Goal: Information Seeking & Learning: Learn about a topic

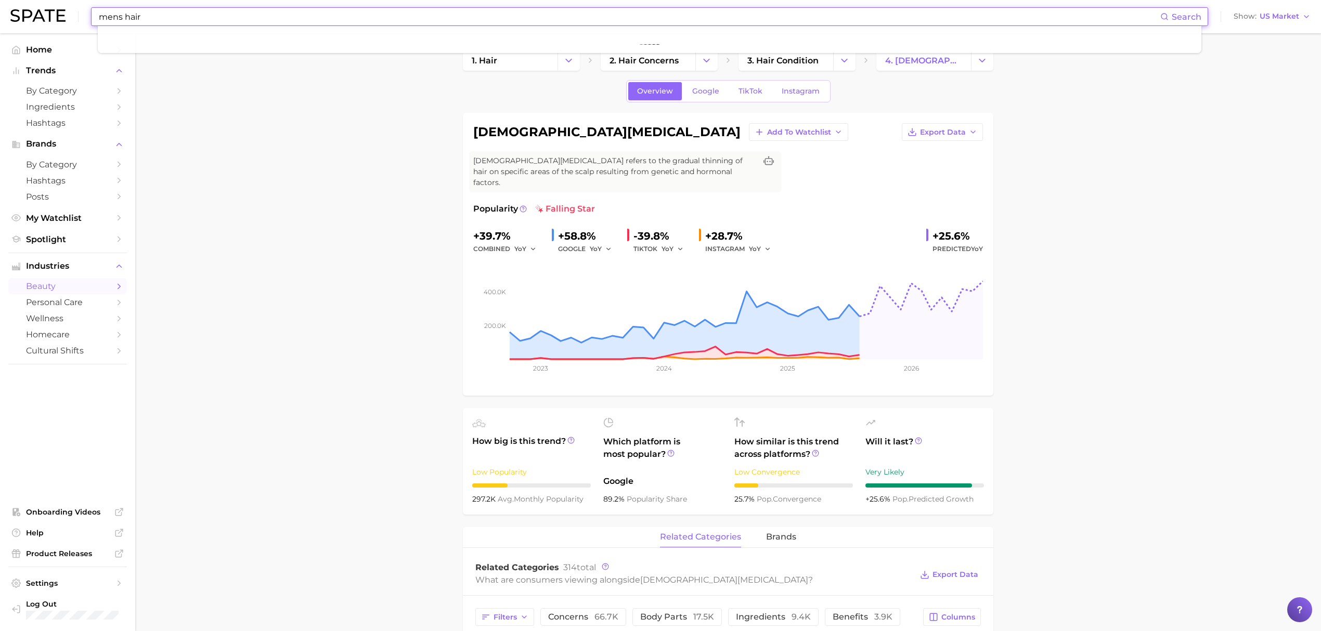
click at [412, 19] on input "mens hair" at bounding box center [629, 17] width 1062 height 18
type input "looksma"
click at [121, 55] on link "looksmaxxing" at bounding box center [128, 55] width 45 height 8
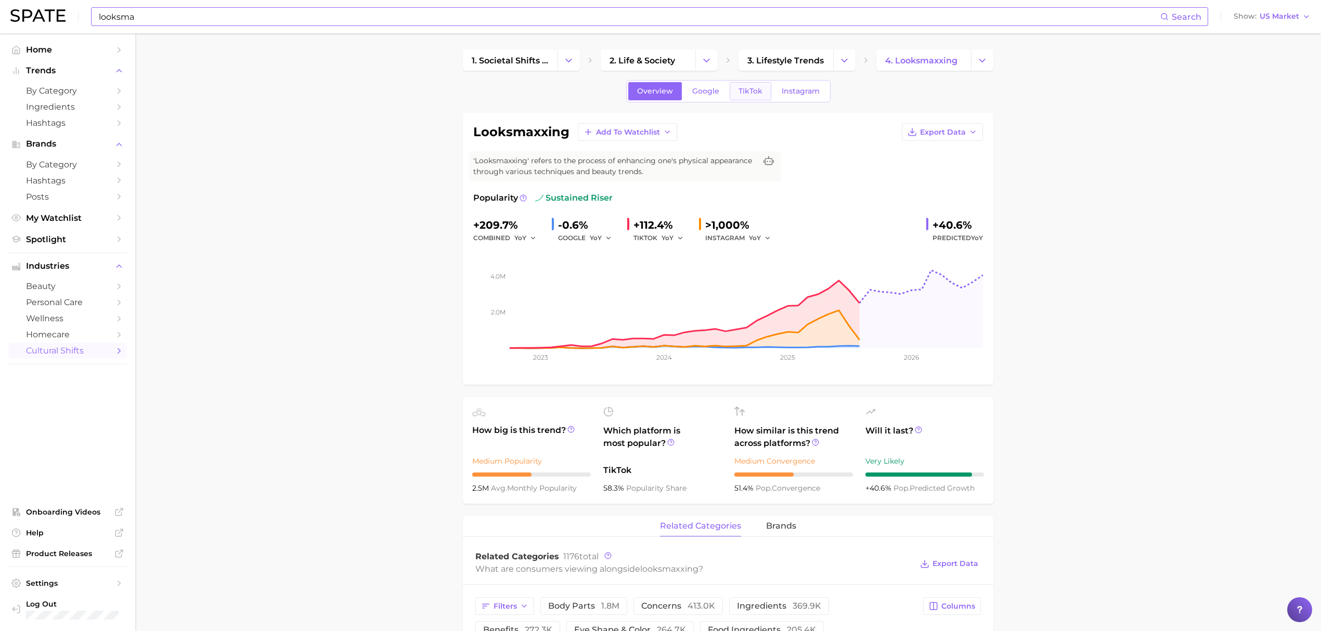
click at [739, 90] on span "TikTok" at bounding box center [750, 91] width 24 height 9
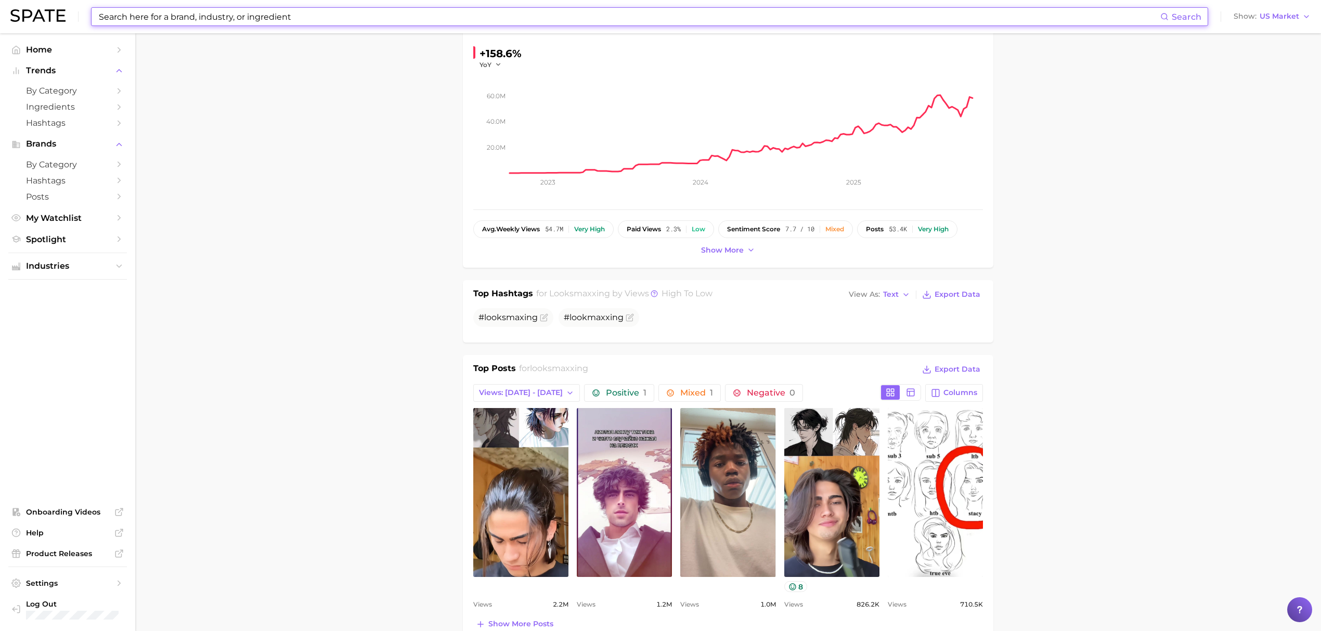
scroll to position [208, 0]
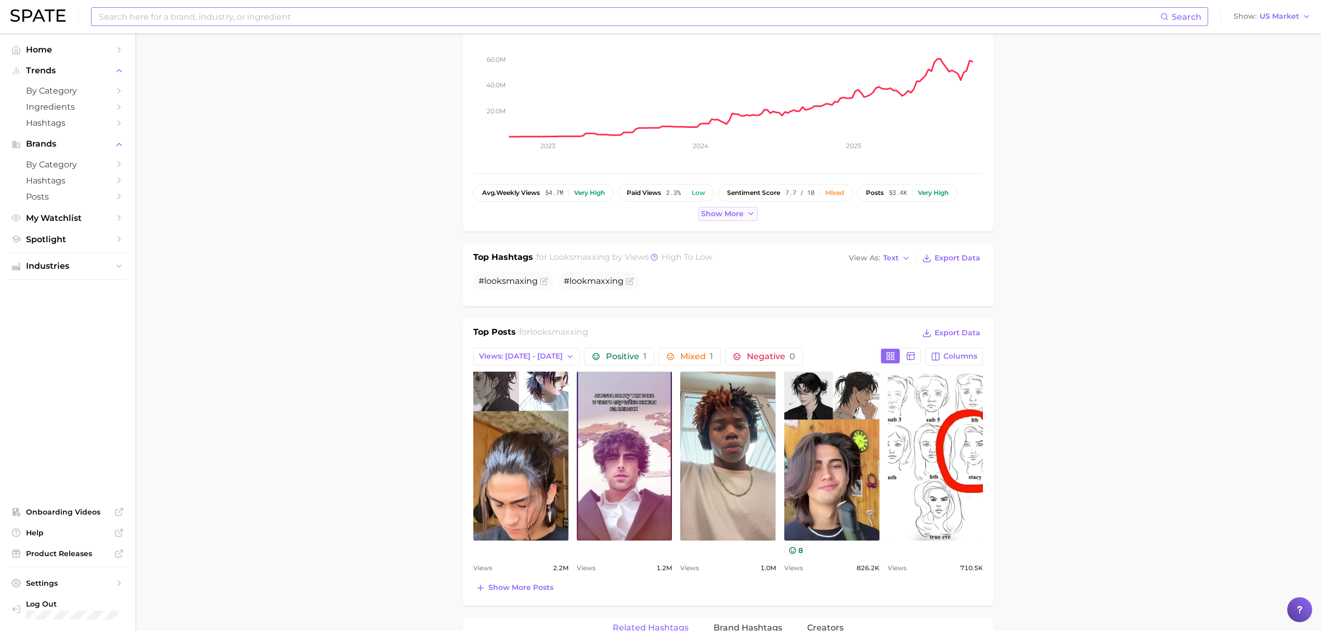
click at [724, 215] on span "Show more" at bounding box center [722, 214] width 43 height 9
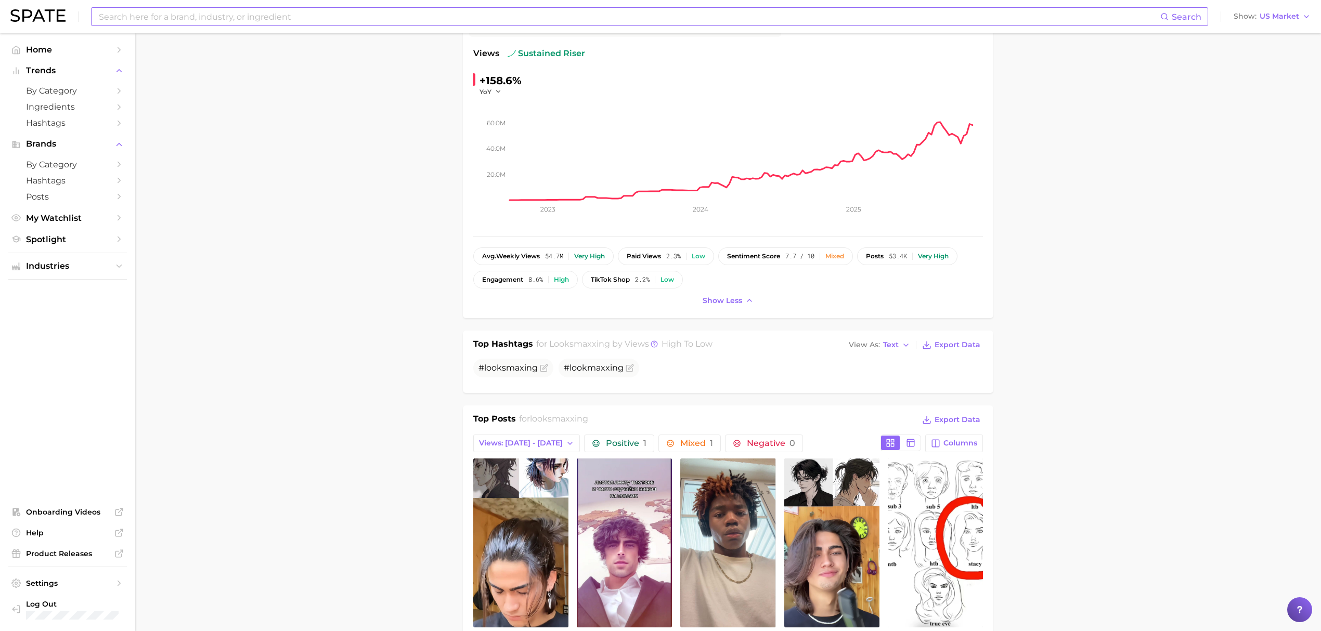
scroll to position [0, 0]
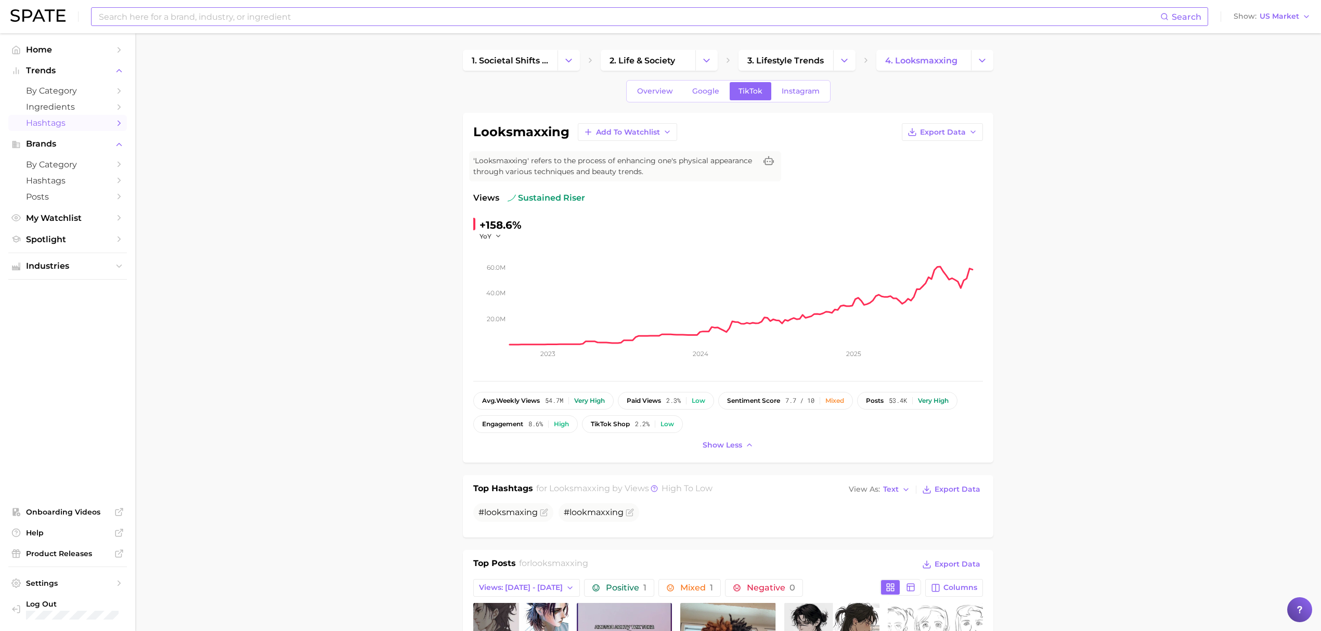
click at [71, 125] on span "Hashtags" at bounding box center [67, 123] width 83 height 10
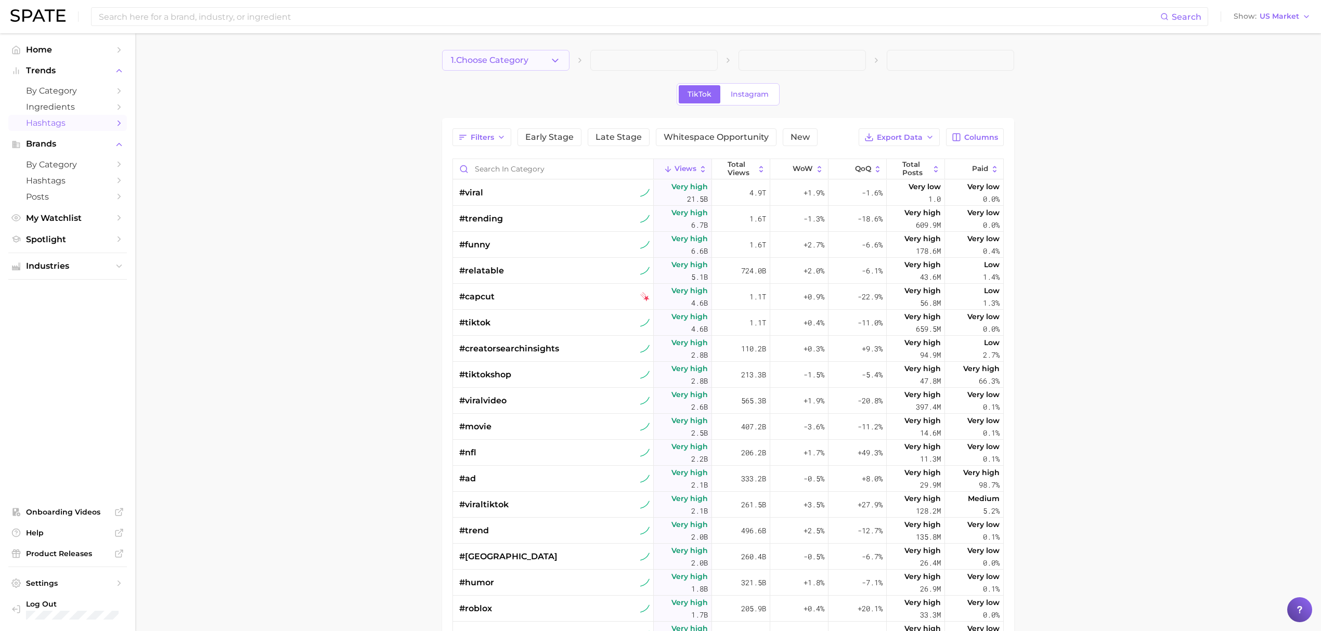
click at [479, 66] on button "1. Choose Category" at bounding box center [505, 60] width 127 height 21
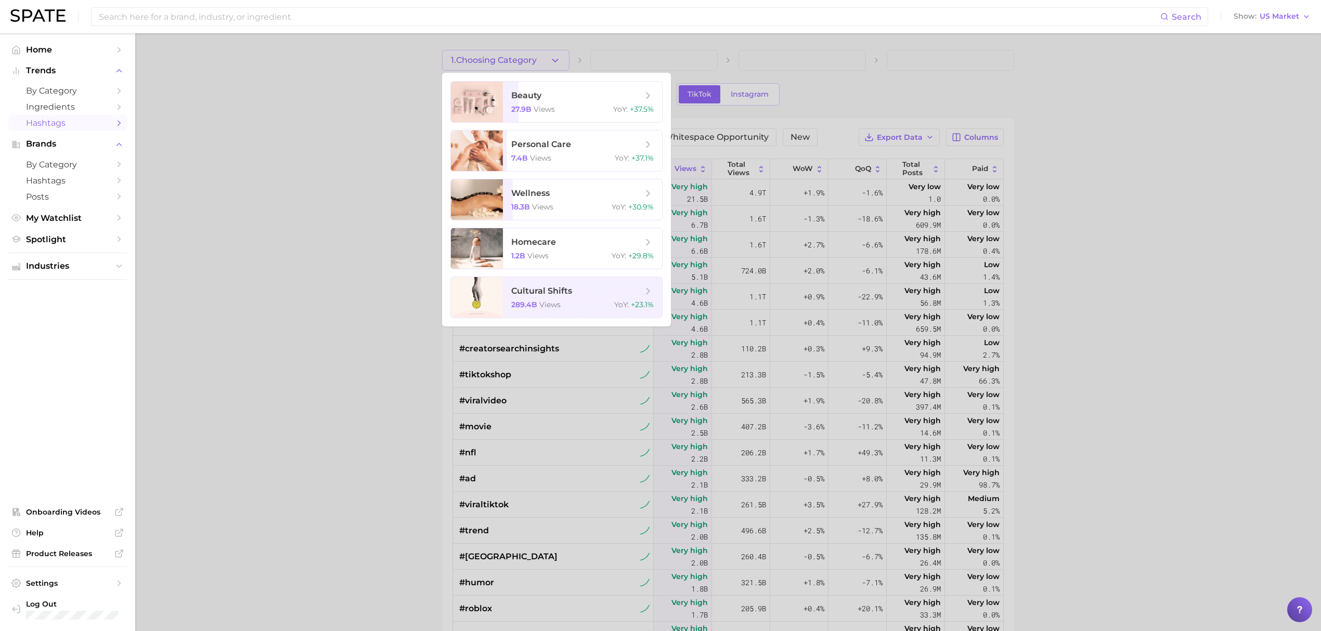
click at [323, 84] on div at bounding box center [660, 315] width 1321 height 631
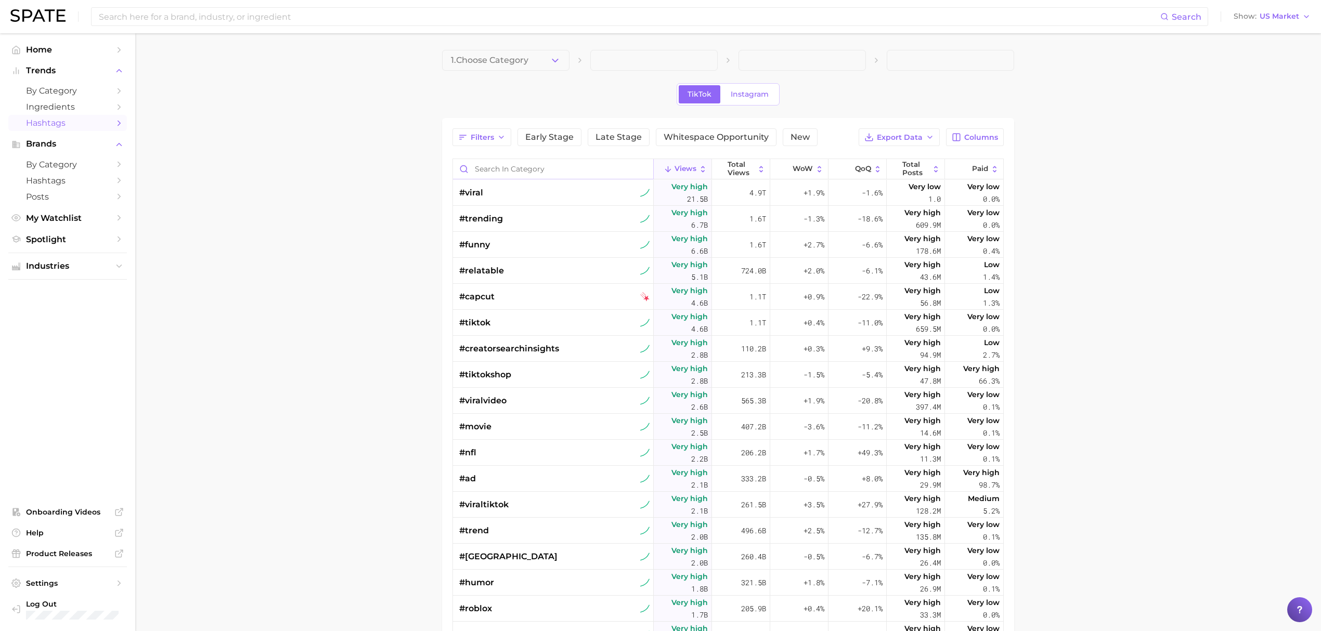
click at [572, 163] on input "Search in category" at bounding box center [553, 169] width 200 height 20
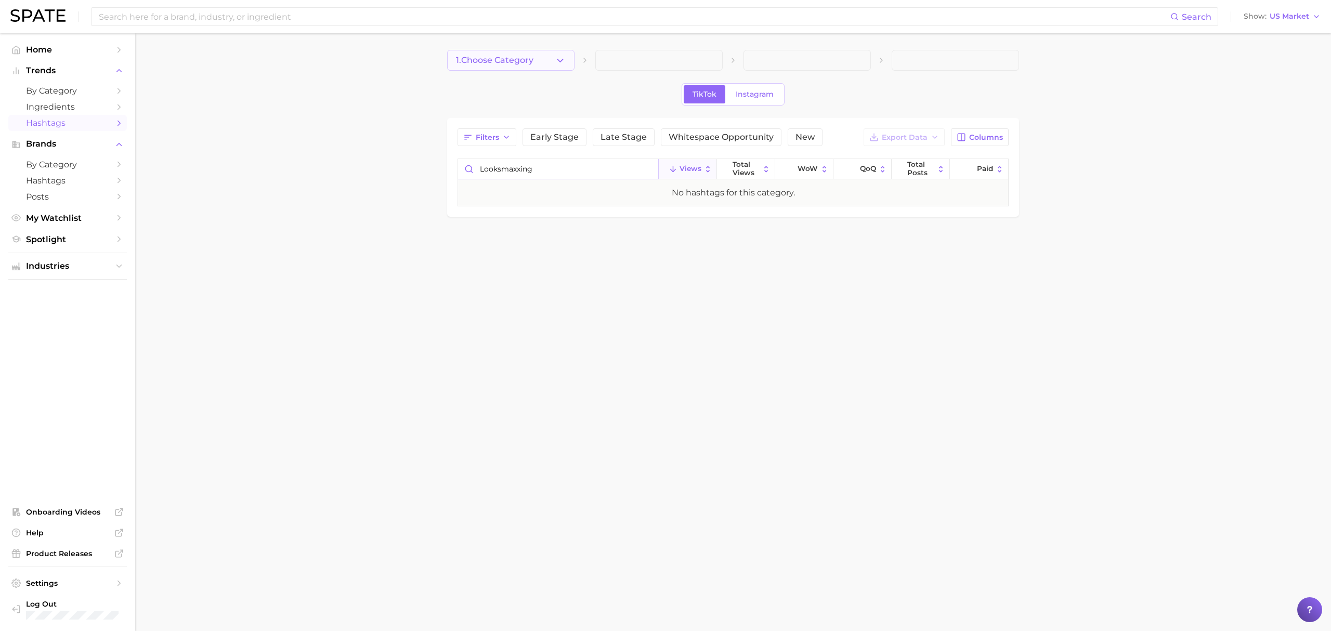
type input "looksmaxxing"
click at [523, 66] on button "1. Choose Category" at bounding box center [510, 60] width 127 height 21
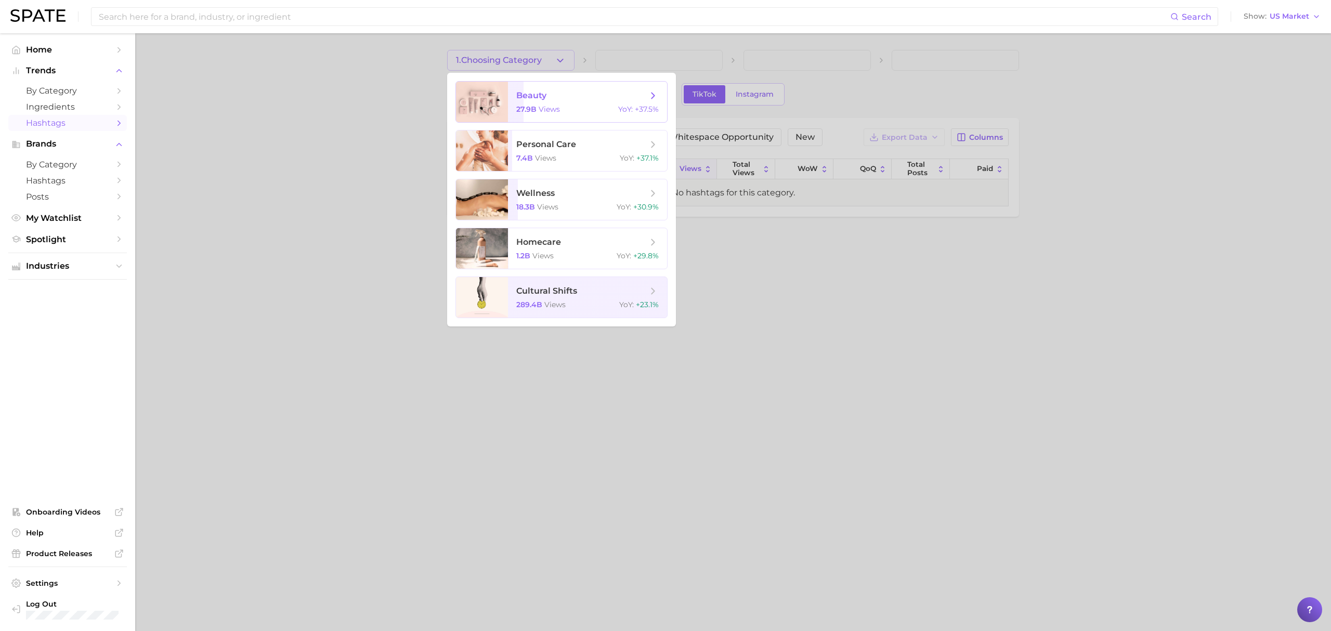
click at [539, 105] on span "views" at bounding box center [549, 109] width 21 height 9
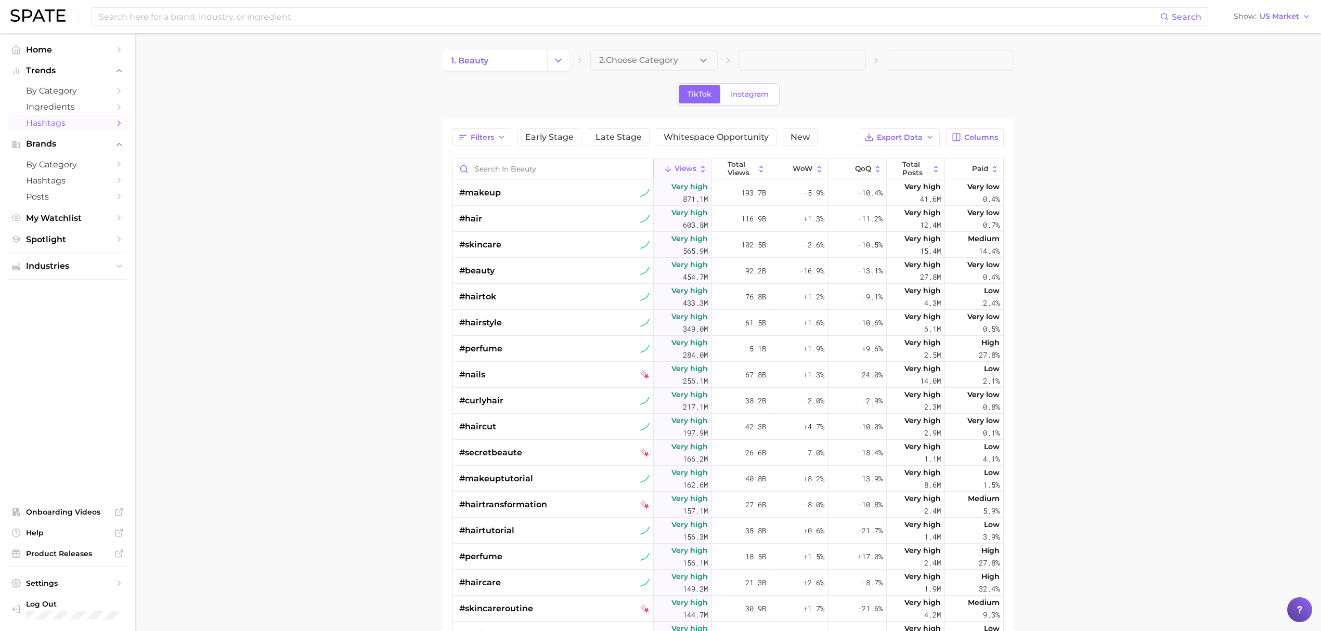
click at [554, 172] on input "Search in beauty" at bounding box center [553, 169] width 200 height 20
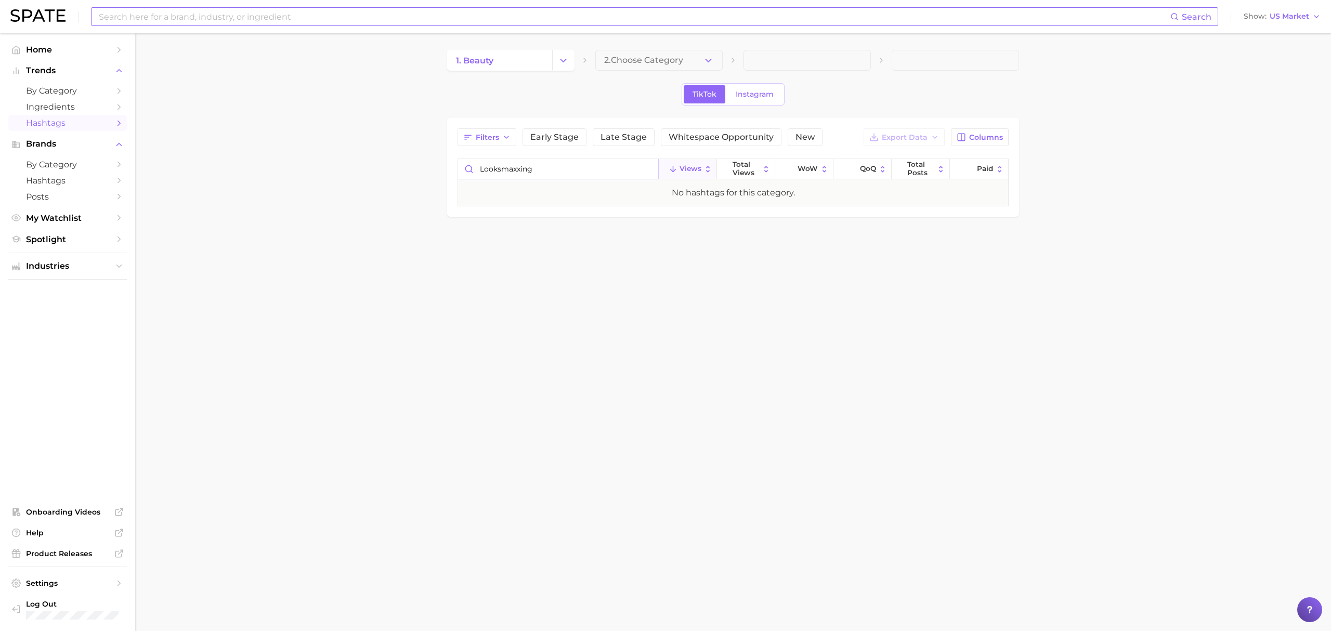
type input "looksmaxxing"
click at [247, 17] on input at bounding box center [634, 17] width 1073 height 18
type input "looksmaxxing"
click at [140, 57] on link "looksmaxxing" at bounding box center [128, 55] width 45 height 8
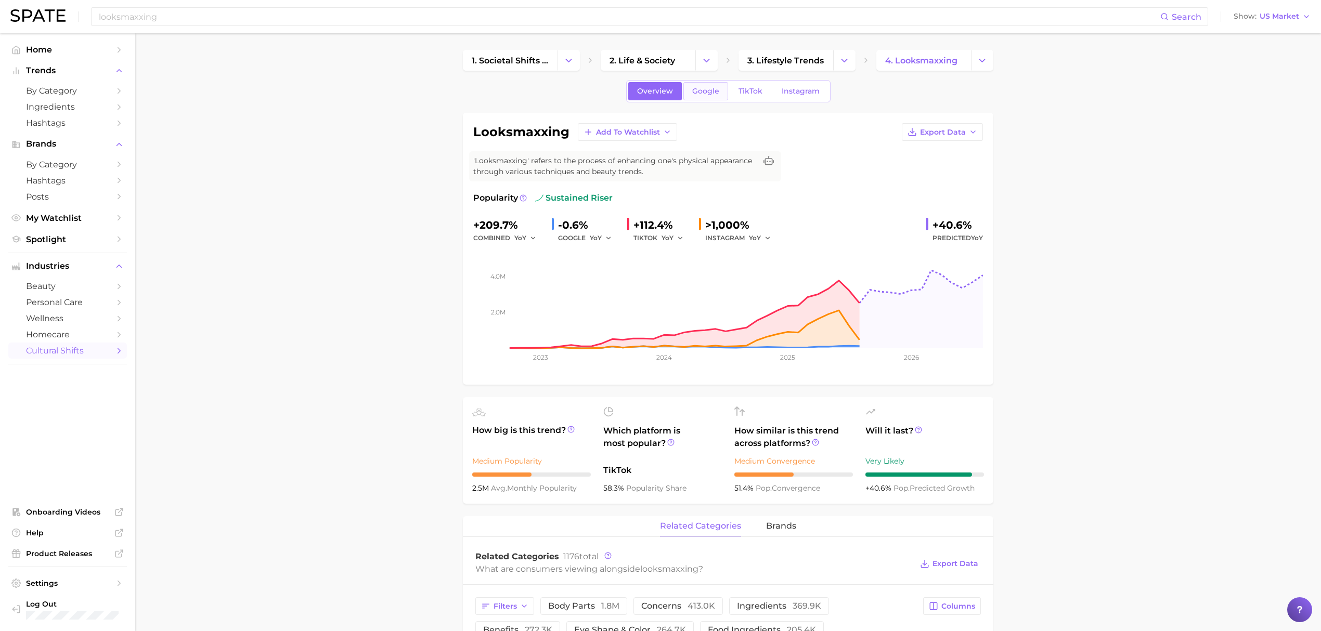
click at [708, 99] on link "Google" at bounding box center [705, 91] width 45 height 18
